Goal: Find specific page/section: Find specific page/section

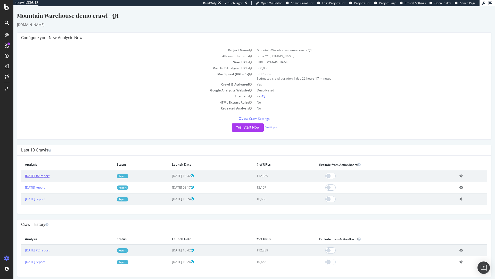
click at [50, 175] on link "[DATE] #2 report" at bounding box center [37, 176] width 24 height 4
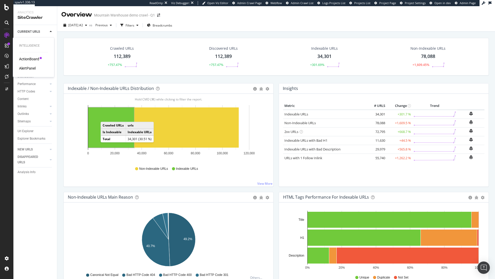
click at [35, 62] on div "ActionBoard AlertPanel" at bounding box center [33, 63] width 29 height 14
click at [35, 59] on div "ActionBoard" at bounding box center [29, 58] width 20 height 5
